Goal: Task Accomplishment & Management: Use online tool/utility

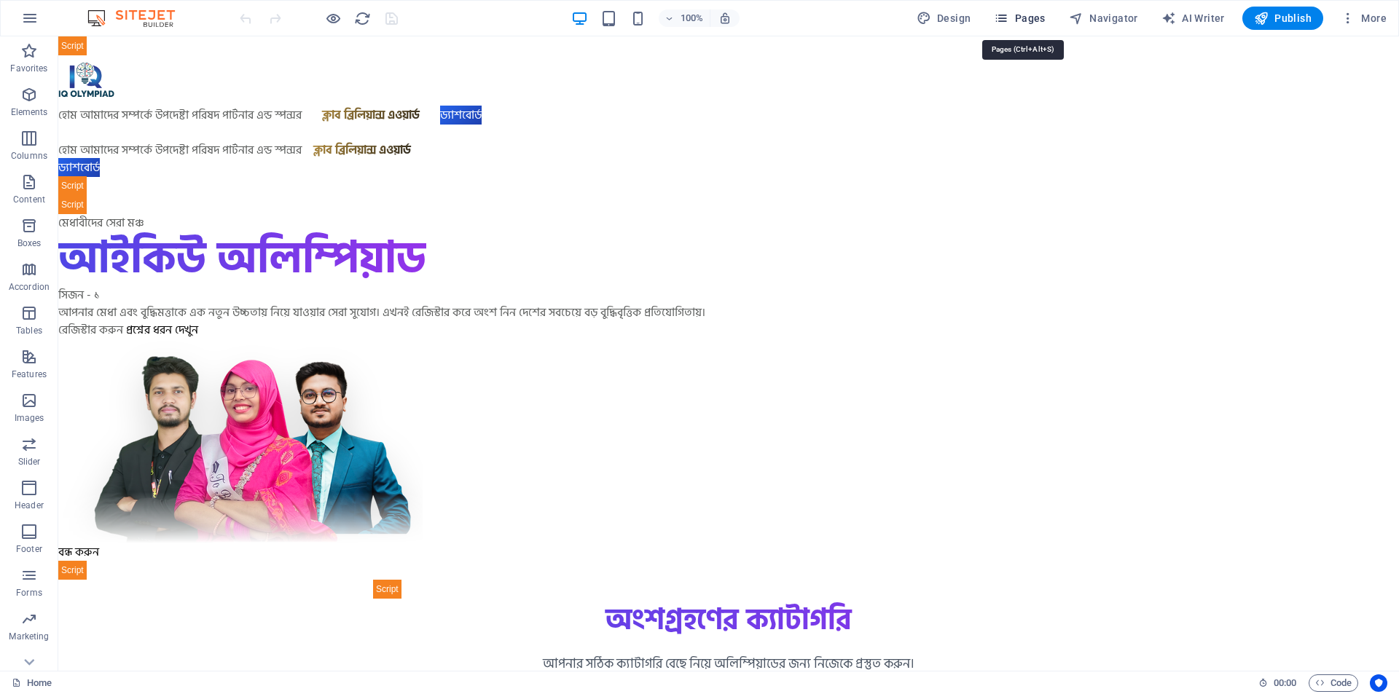
click at [1031, 16] on span "Pages" at bounding box center [1019, 18] width 51 height 15
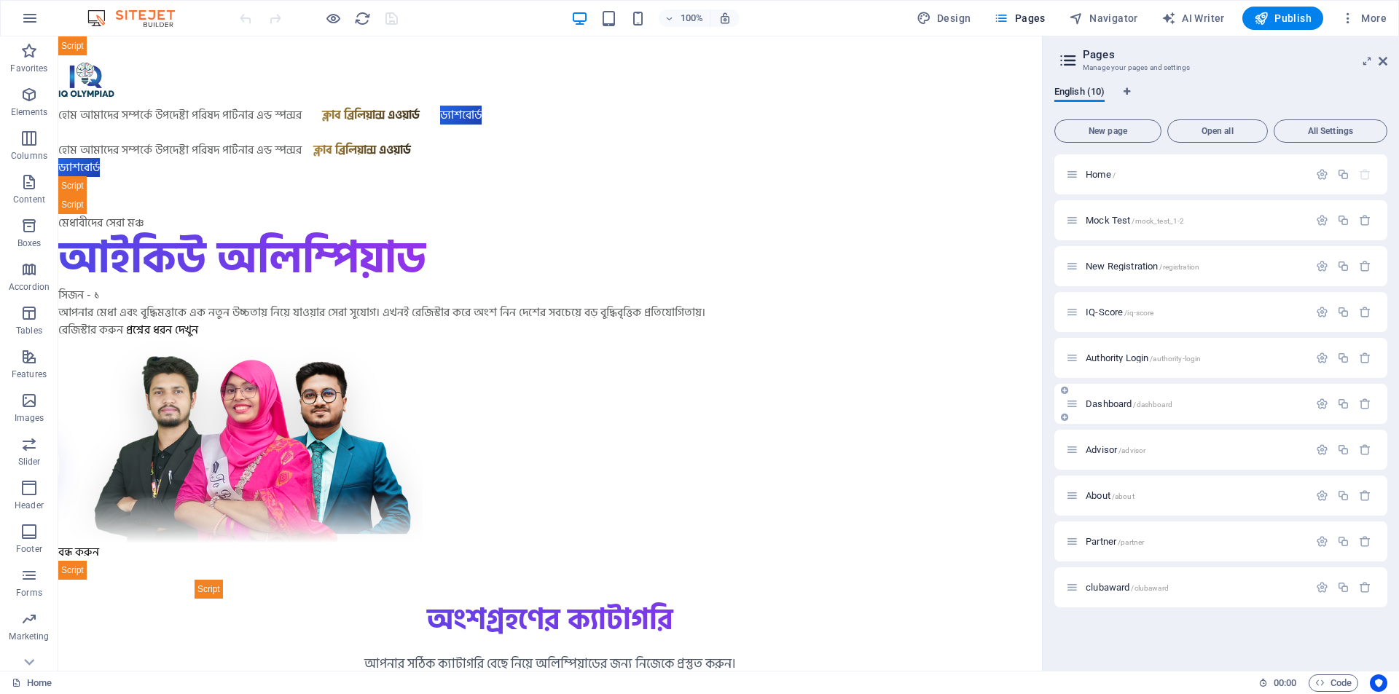
click at [1184, 407] on p "Dashboard /dashboard" at bounding box center [1194, 403] width 219 height 9
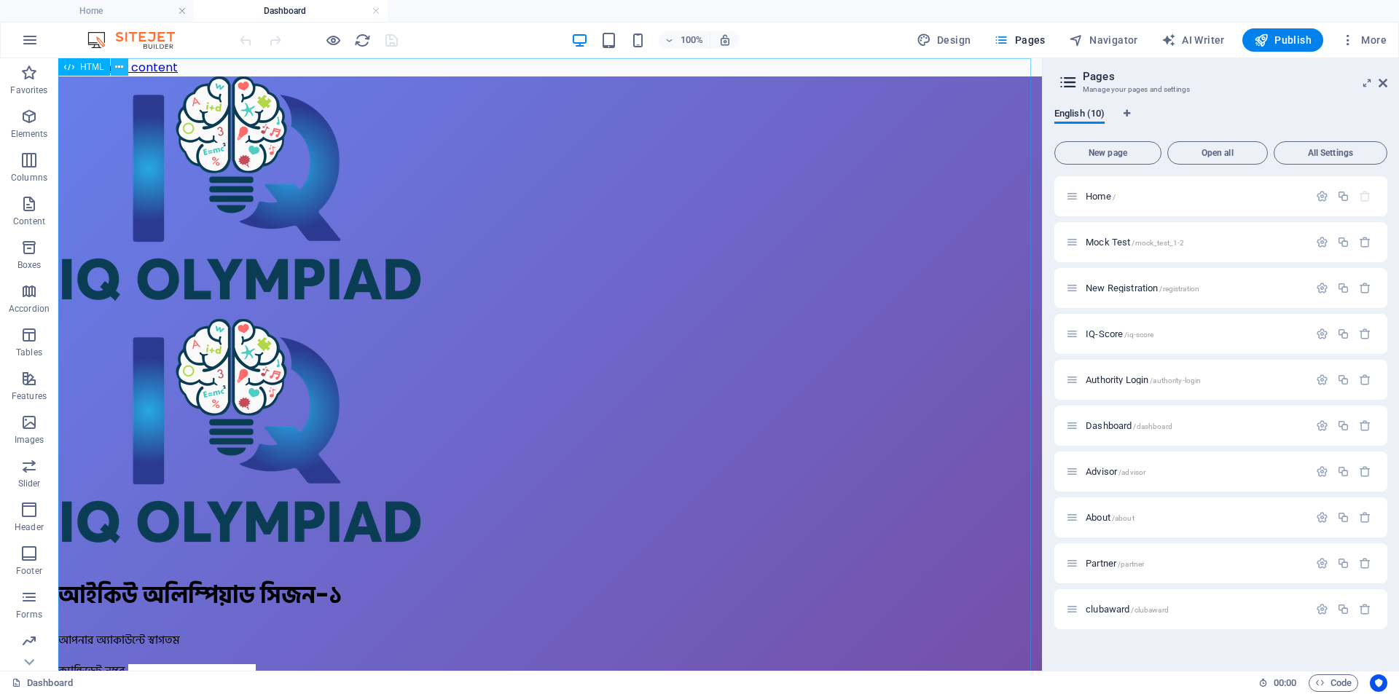
drag, startPoint x: 117, startPoint y: 64, endPoint x: 72, endPoint y: 31, distance: 55.8
click at [117, 64] on icon at bounding box center [119, 67] width 8 height 15
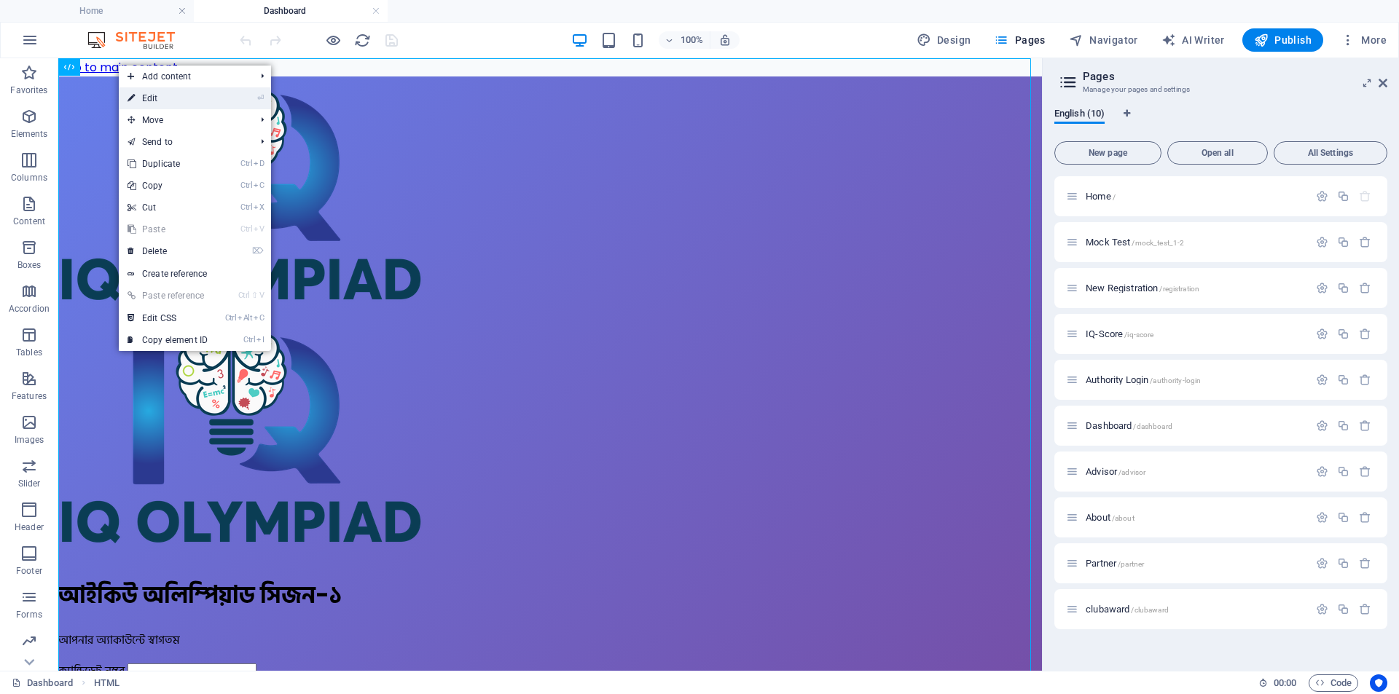
click at [149, 98] on link "⏎ Edit" at bounding box center [168, 98] width 98 height 22
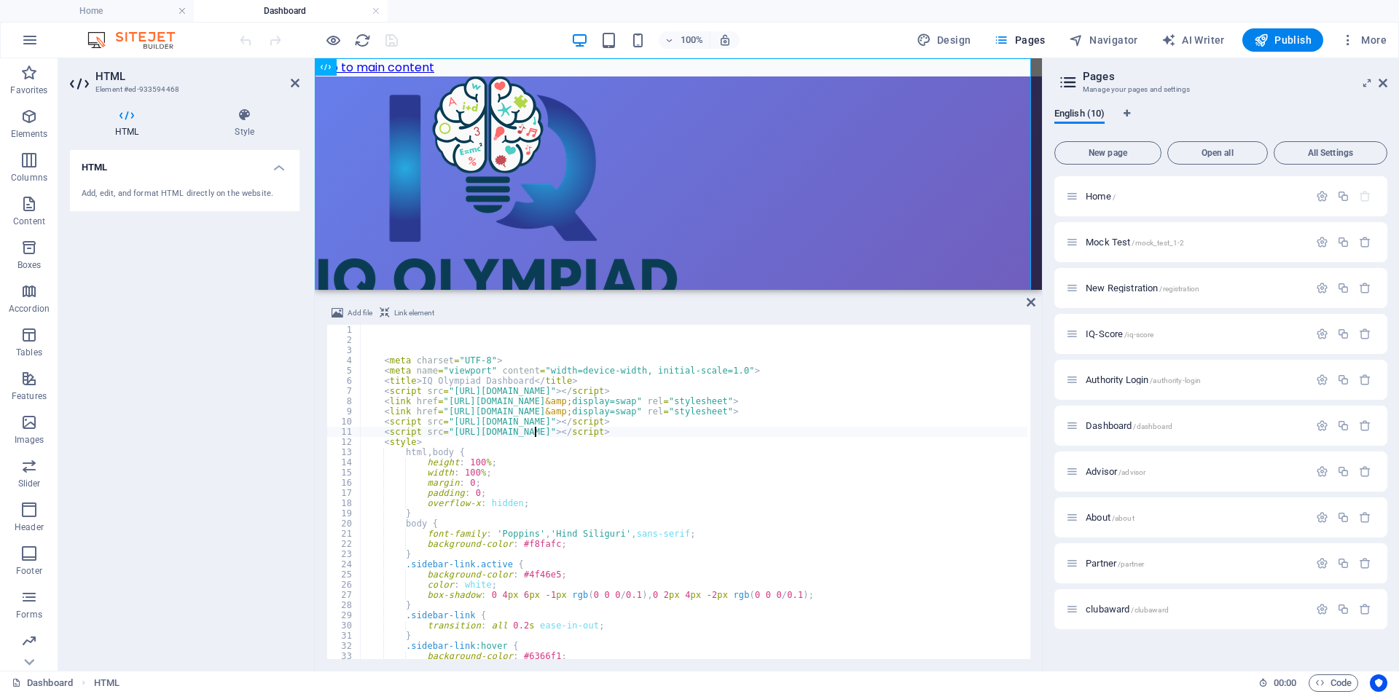
type textarea "<script src="[URL][DOMAIN_NAME]"></script>"
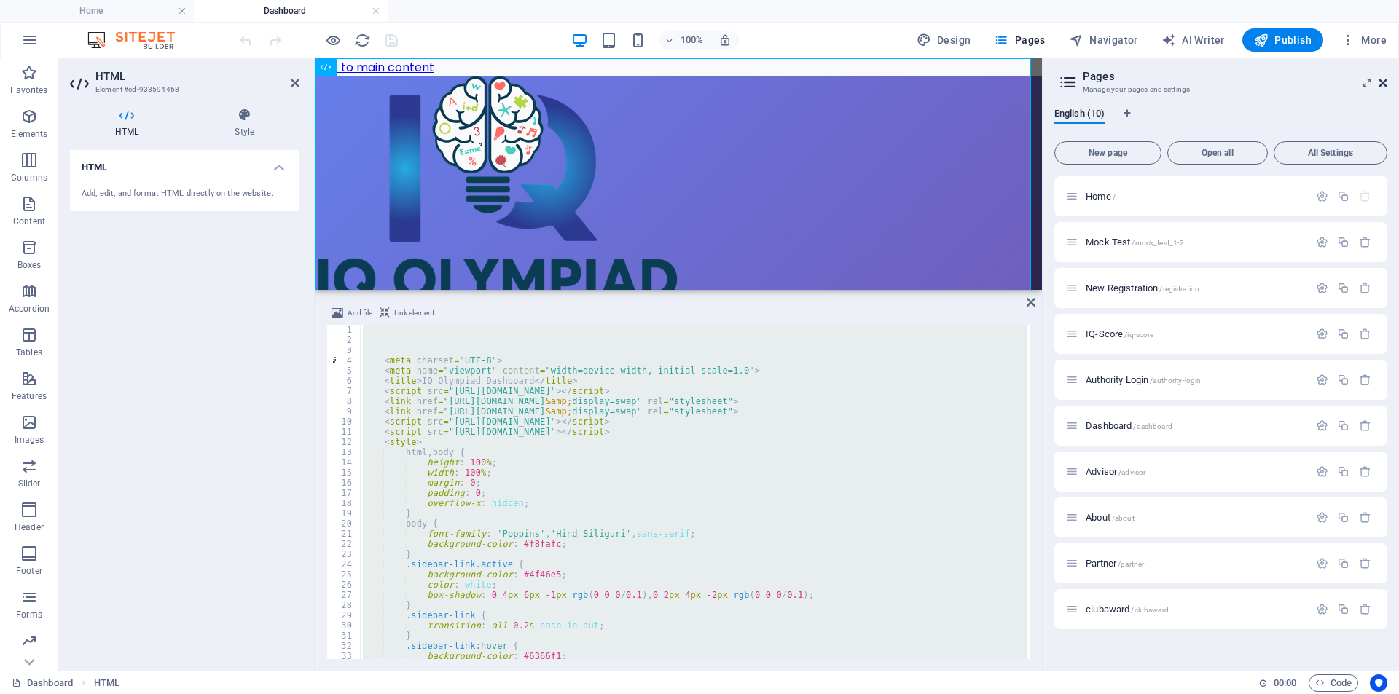
click at [1386, 80] on icon at bounding box center [1382, 83] width 9 height 12
